Goal: Task Accomplishment & Management: Manage account settings

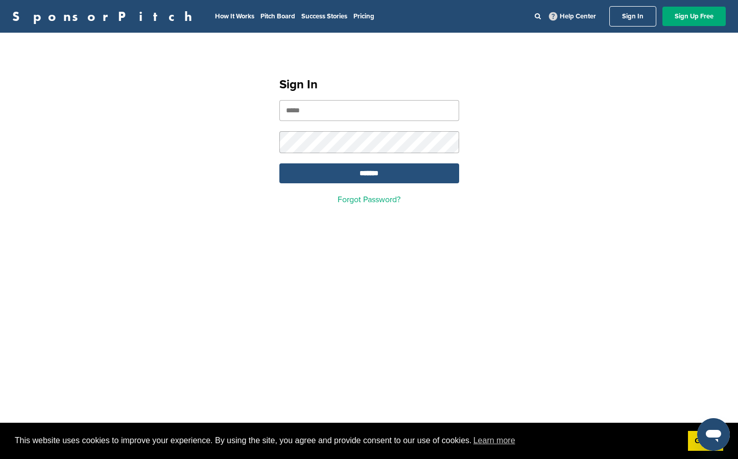
type input "**********"
click at [403, 175] on input "*******" at bounding box center [369, 173] width 180 height 20
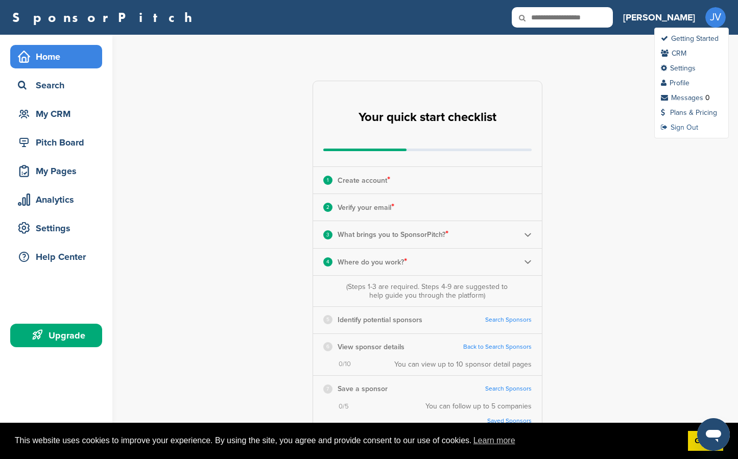
click at [683, 128] on link "Sign Out" at bounding box center [679, 127] width 37 height 9
